Goal: Information Seeking & Learning: Learn about a topic

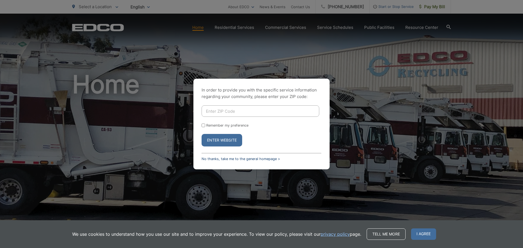
click at [215, 159] on link "No thanks, take me to the general homepage >" at bounding box center [240, 159] width 78 height 4
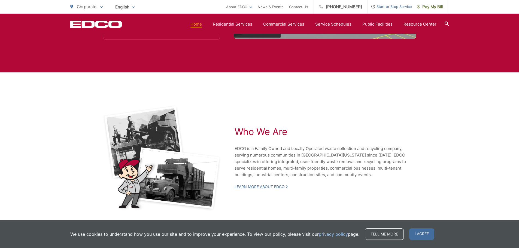
scroll to position [1041, 0]
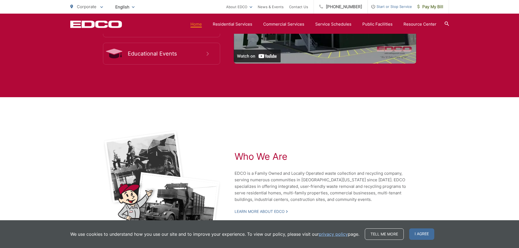
click at [195, 23] on link "Home" at bounding box center [195, 24] width 11 height 7
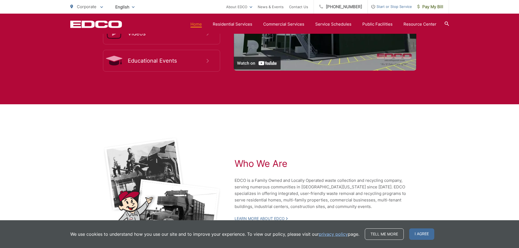
scroll to position [1096, 0]
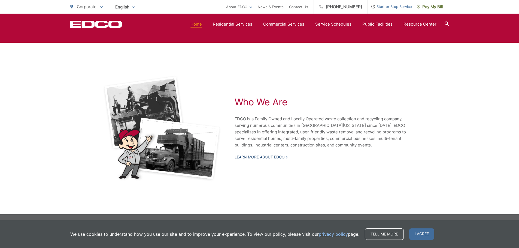
click at [251, 155] on link "Learn More About EDCO" at bounding box center [260, 157] width 53 height 5
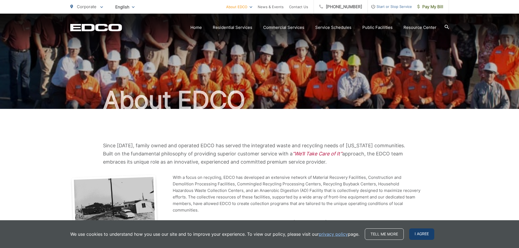
click at [425, 231] on span "I agree" at bounding box center [421, 233] width 25 height 11
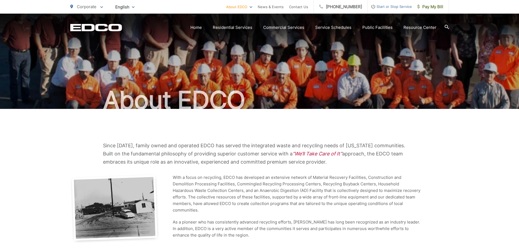
click at [447, 26] on icon at bounding box center [446, 27] width 4 height 4
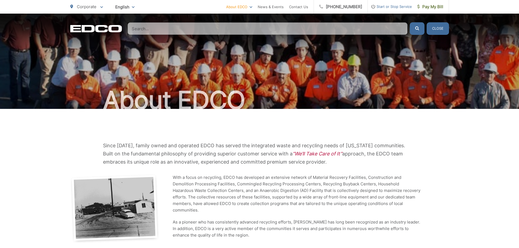
click at [315, 26] on input "Search" at bounding box center [267, 28] width 280 height 13
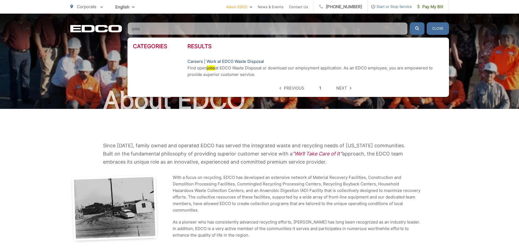
type input "jobs"
click at [248, 61] on link "Careers | Work at EDCO Waste Disposal" at bounding box center [225, 61] width 76 height 7
